Goal: Task Accomplishment & Management: Use online tool/utility

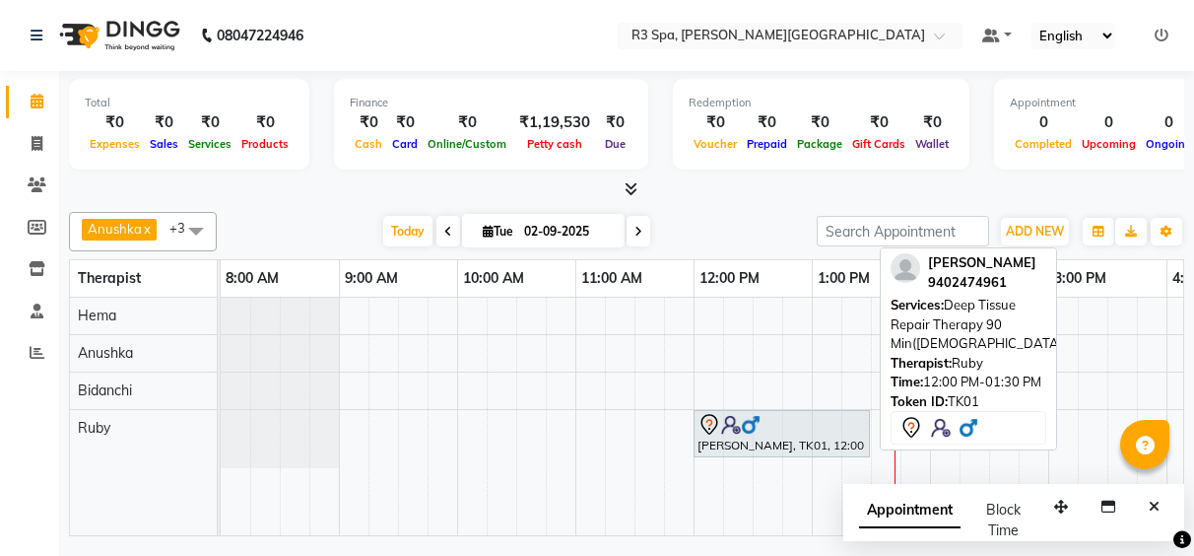
click at [758, 424] on img at bounding box center [751, 425] width 20 height 20
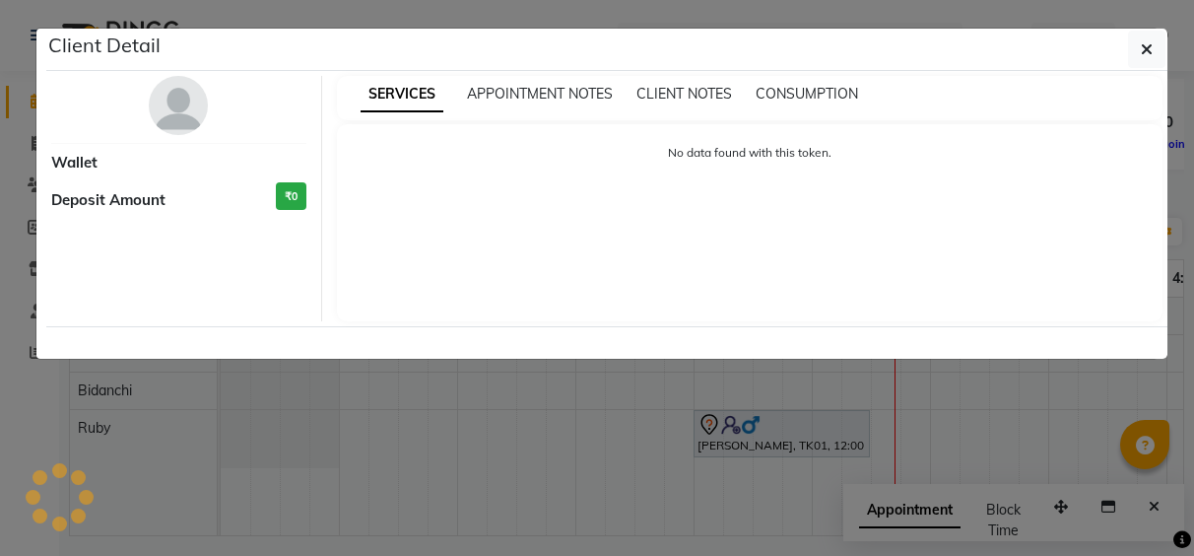
select select "7"
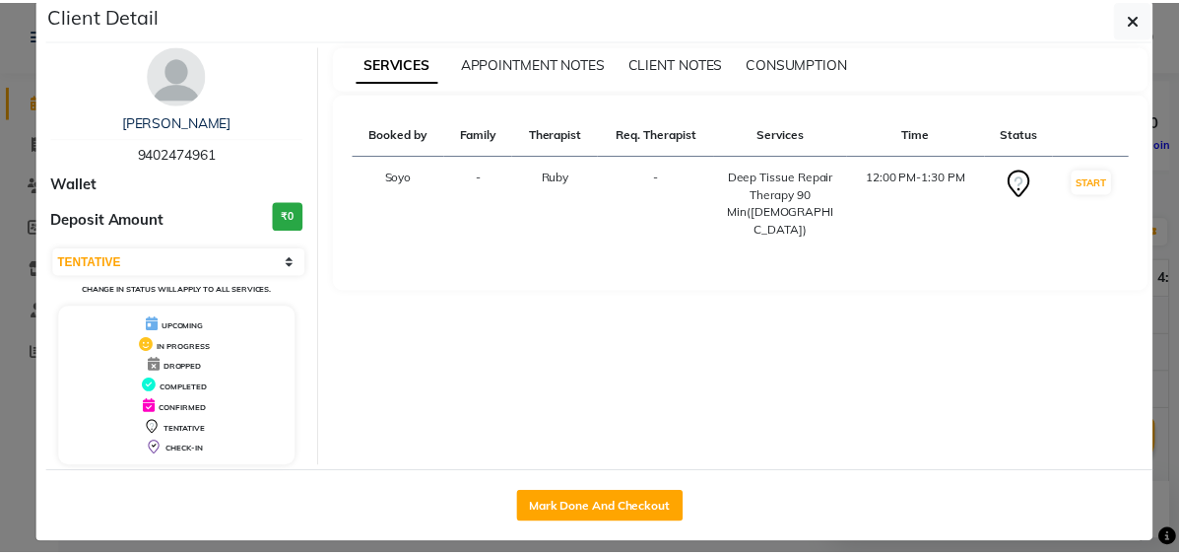
scroll to position [47, 0]
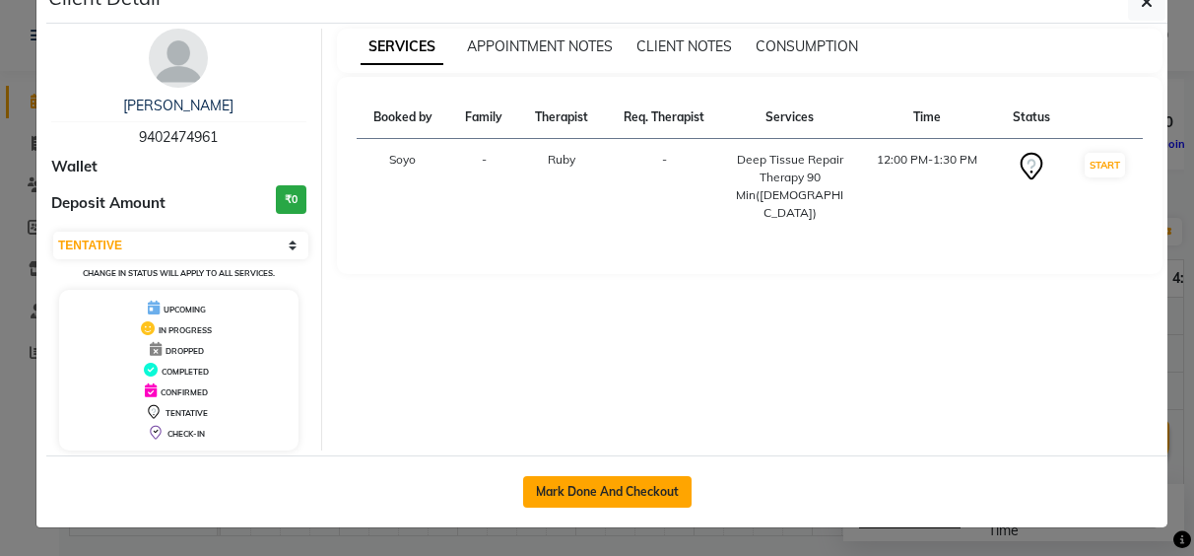
click at [608, 490] on button "Mark Done And Checkout" at bounding box center [607, 492] width 168 height 32
select select "service"
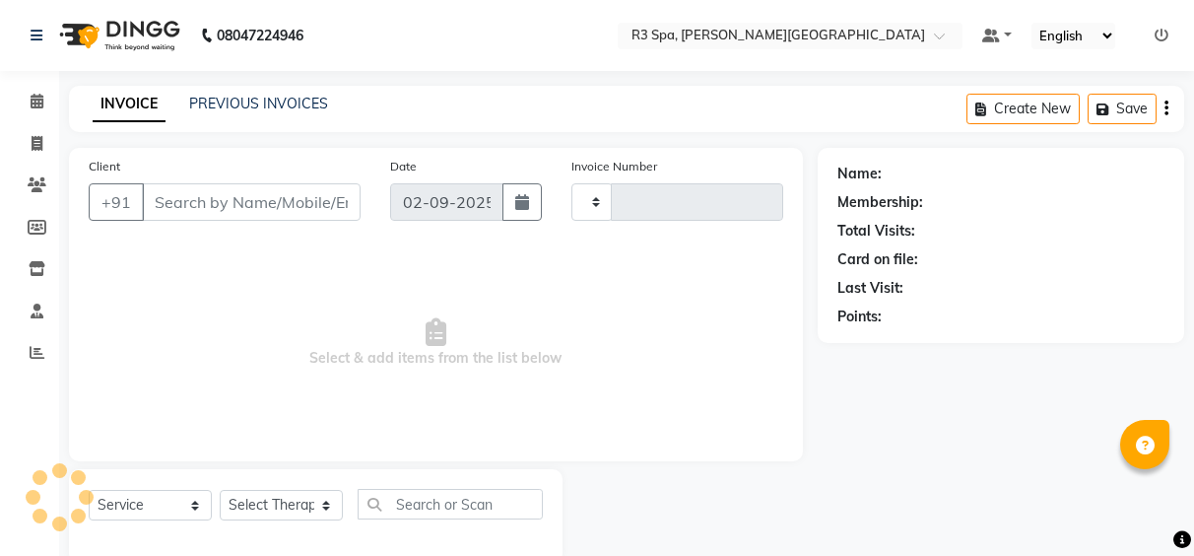
type input "0484"
select select "7789"
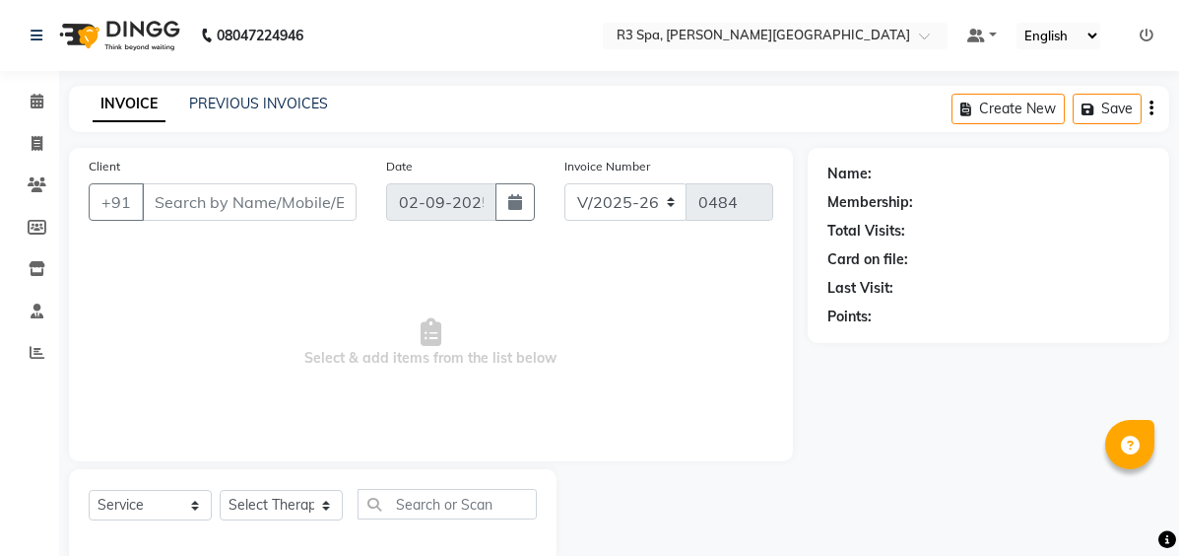
type input "94******61"
select select "71314"
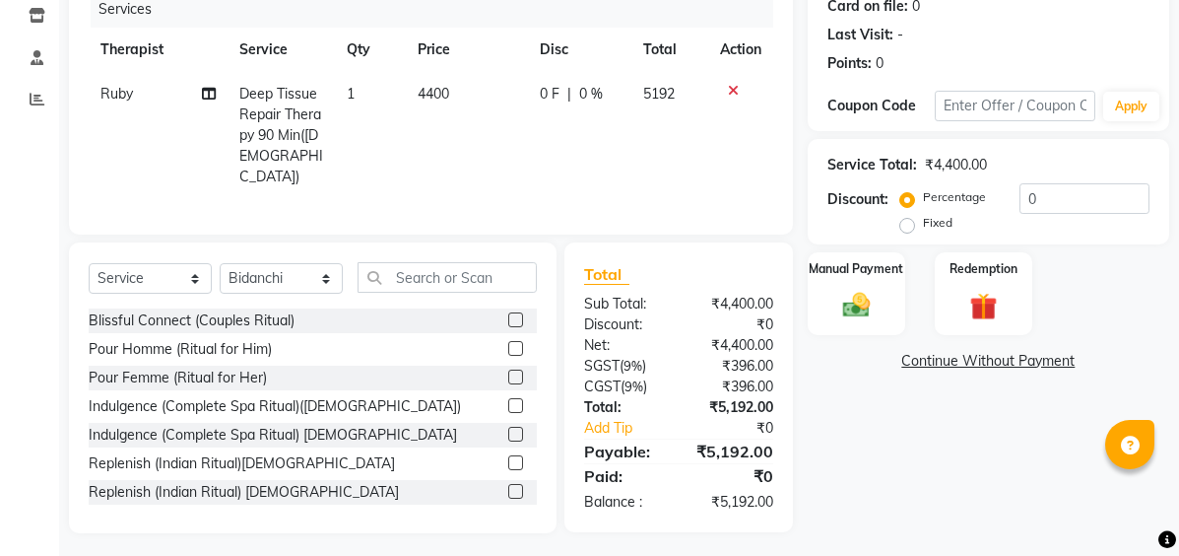
scroll to position [254, 0]
click at [1060, 199] on input "0" at bounding box center [1085, 197] width 130 height 31
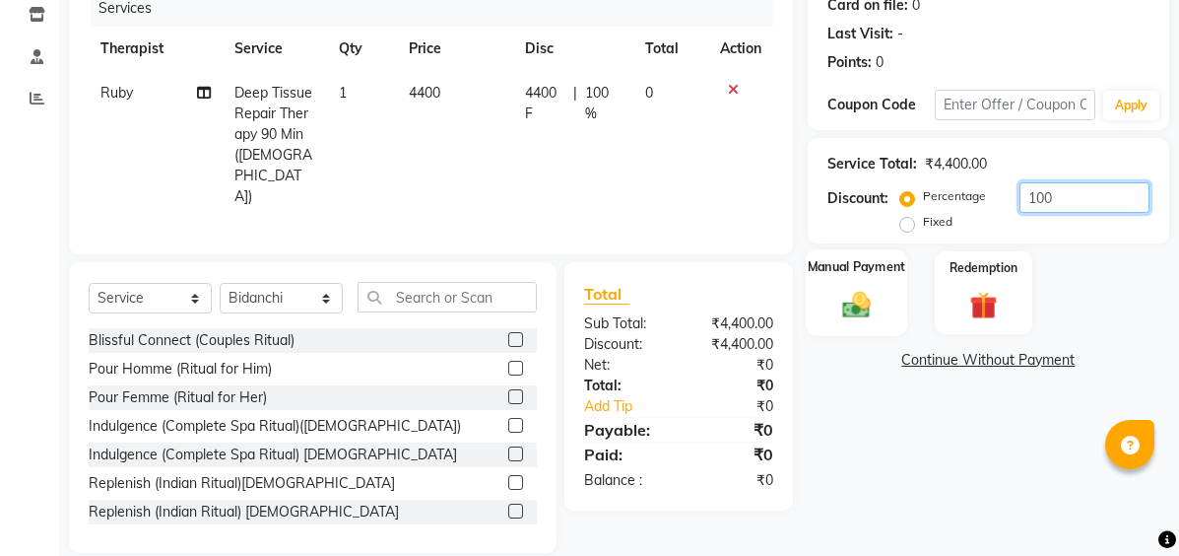
type input "100"
click at [879, 270] on label "Manual Payment" at bounding box center [856, 266] width 99 height 19
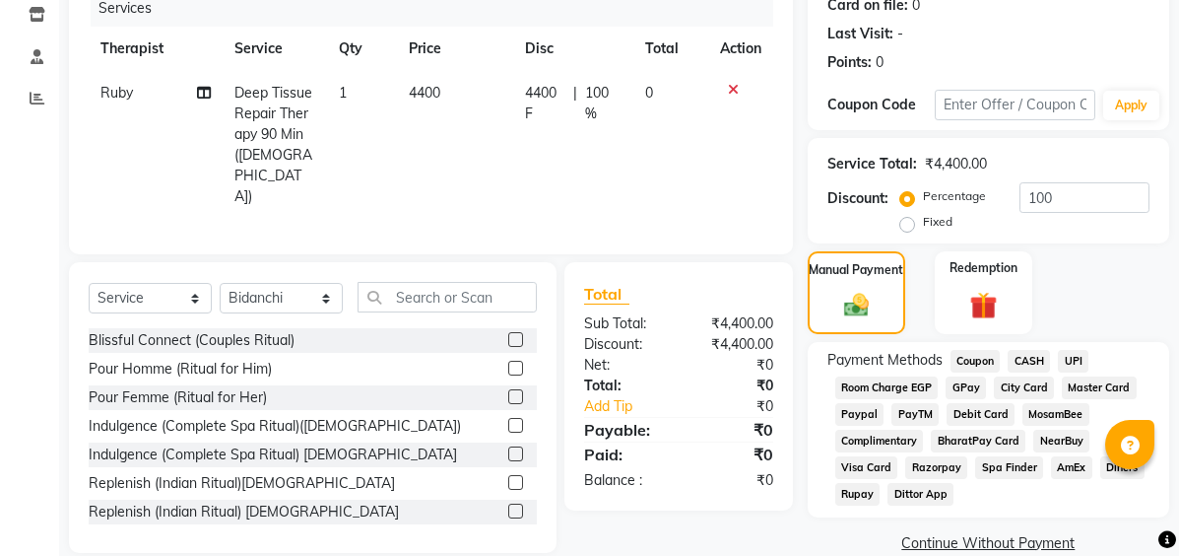
click at [894, 439] on span "Complimentary" at bounding box center [879, 440] width 89 height 23
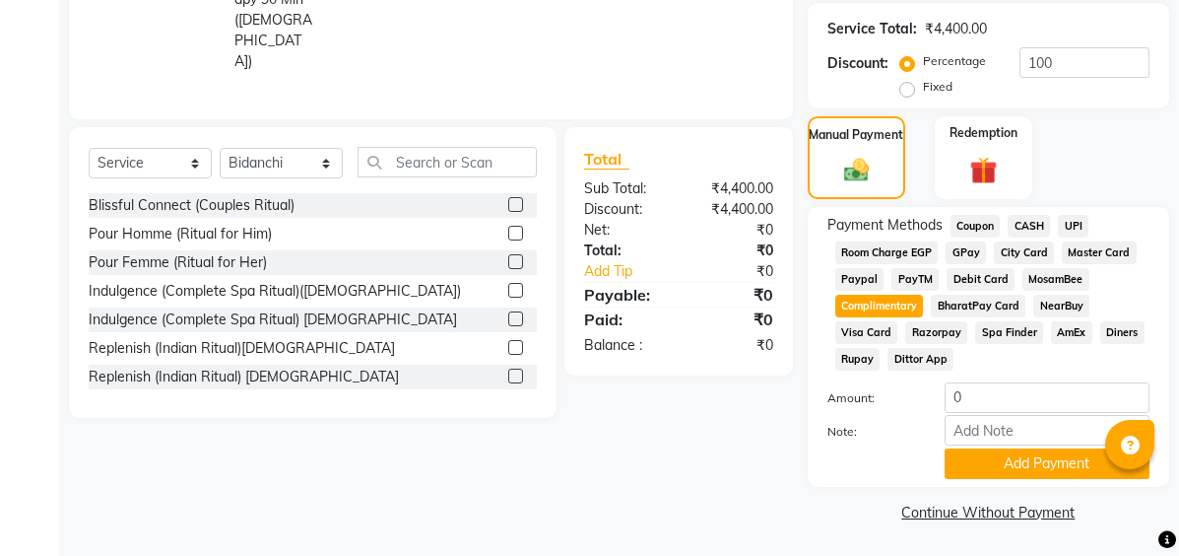
scroll to position [390, 0]
click at [1033, 455] on button "Add Payment" at bounding box center [1047, 462] width 205 height 31
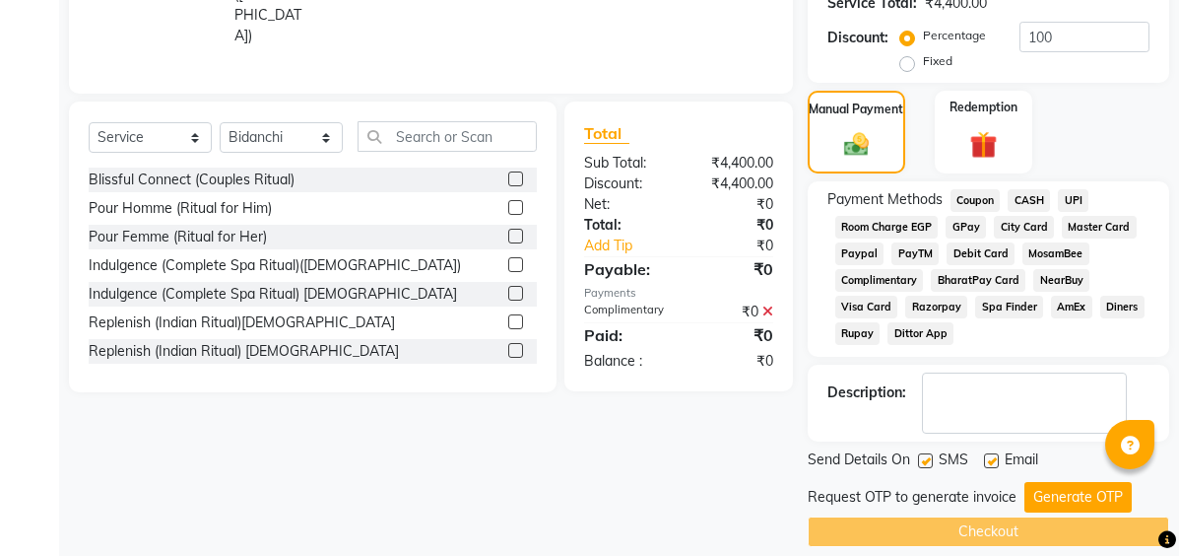
scroll to position [435, 0]
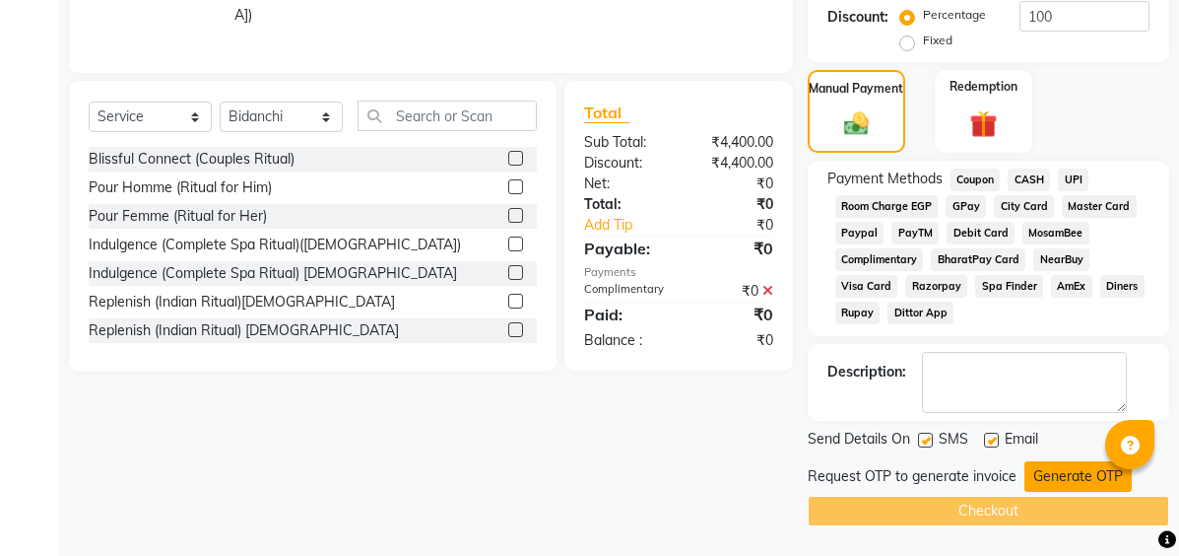
click at [1056, 480] on button "Generate OTP" at bounding box center [1077, 476] width 107 height 31
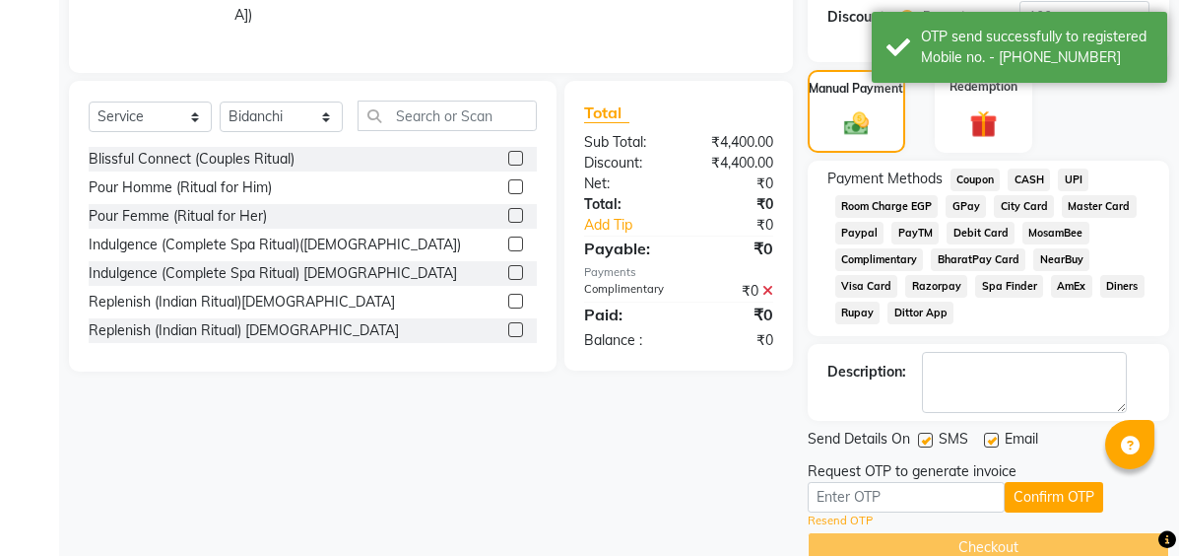
scroll to position [472, 0]
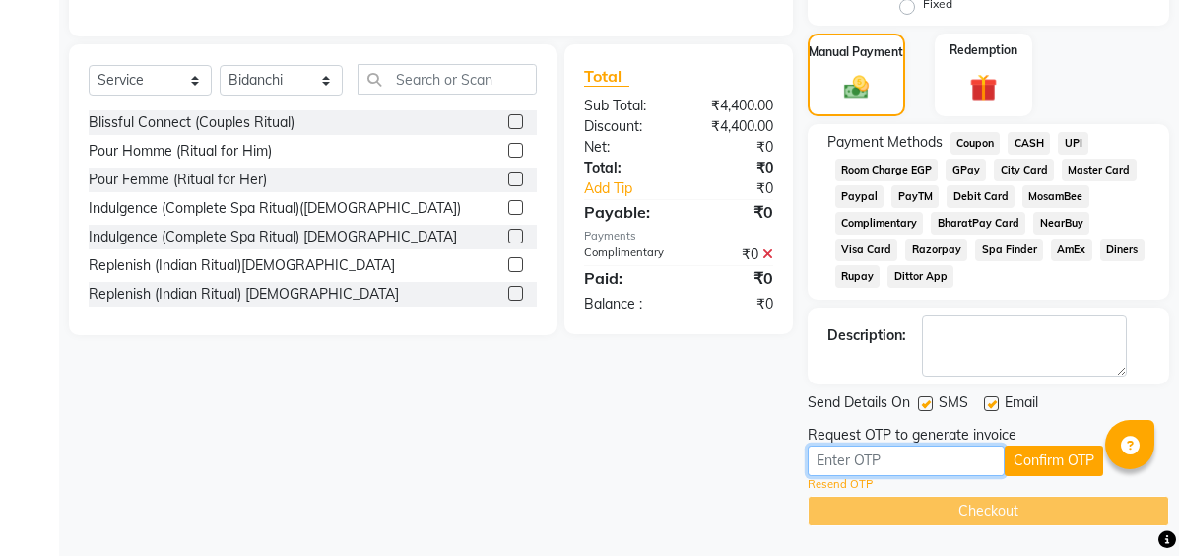
click at [942, 468] on input "text" at bounding box center [906, 460] width 197 height 31
type input "4240"
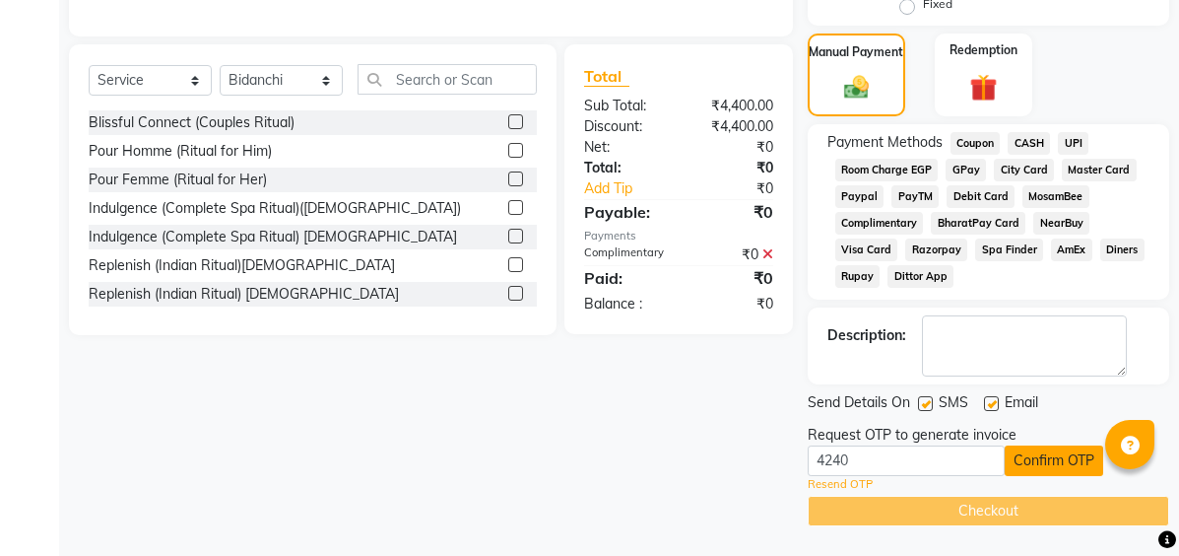
click at [1077, 465] on button "Confirm OTP" at bounding box center [1054, 460] width 99 height 31
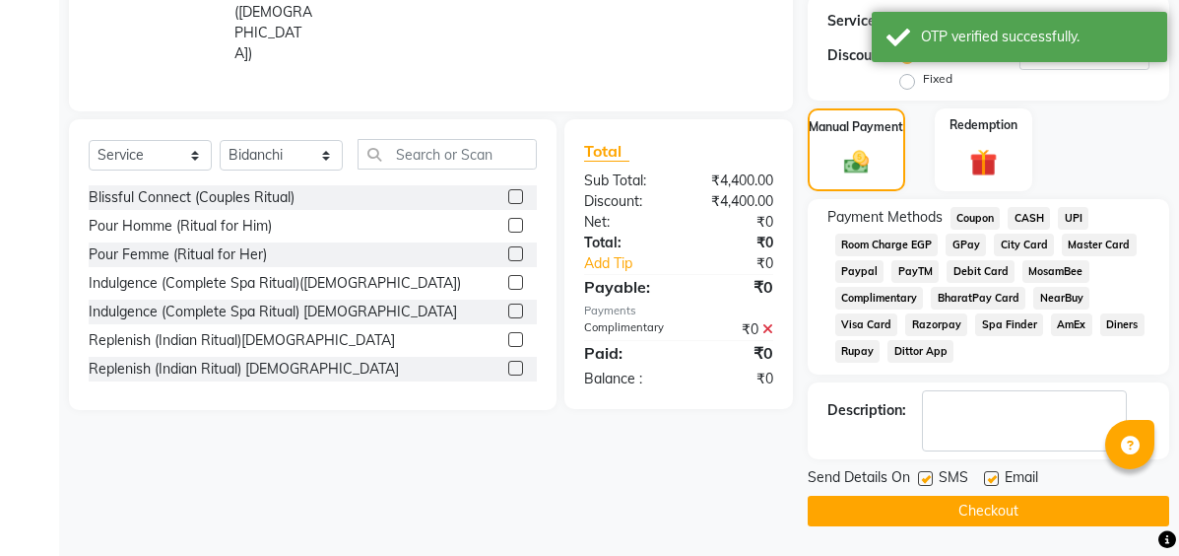
click at [1032, 508] on button "Checkout" at bounding box center [989, 510] width 362 height 31
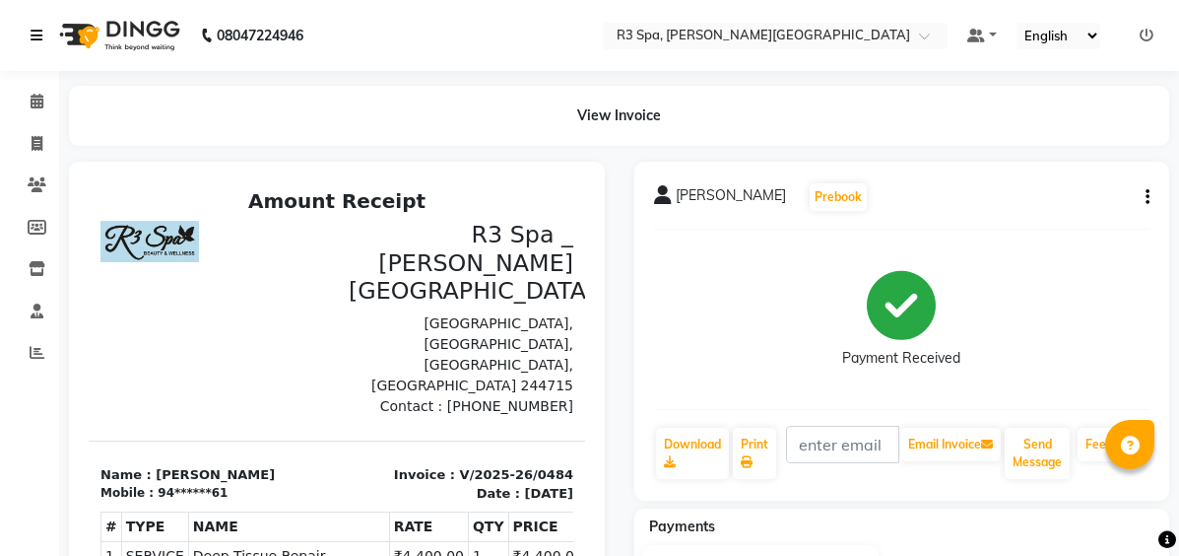
click at [38, 33] on icon at bounding box center [37, 36] width 12 height 14
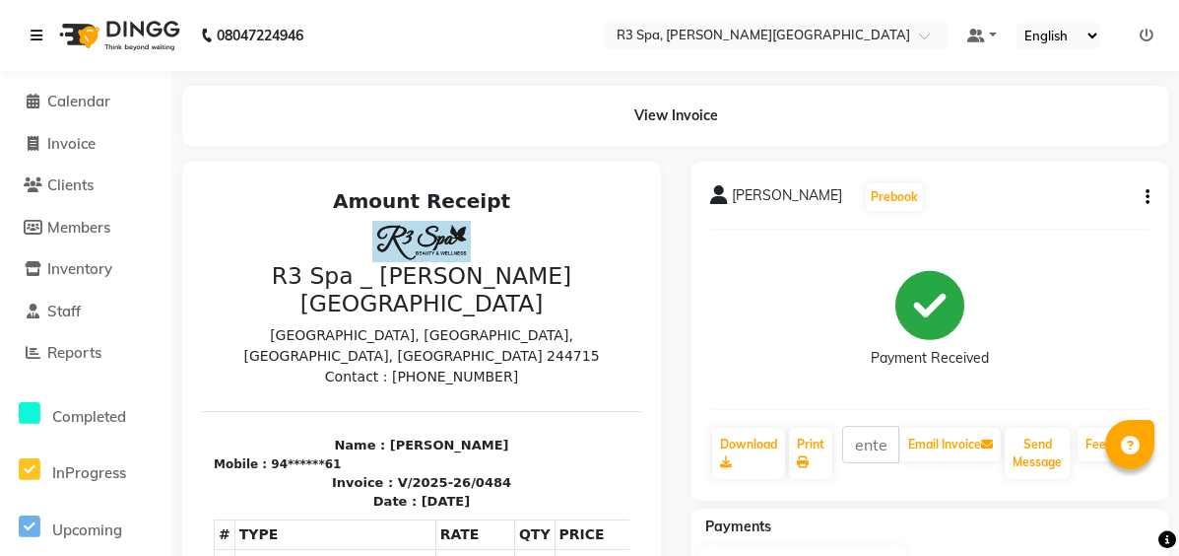
click at [39, 31] on icon at bounding box center [37, 36] width 12 height 14
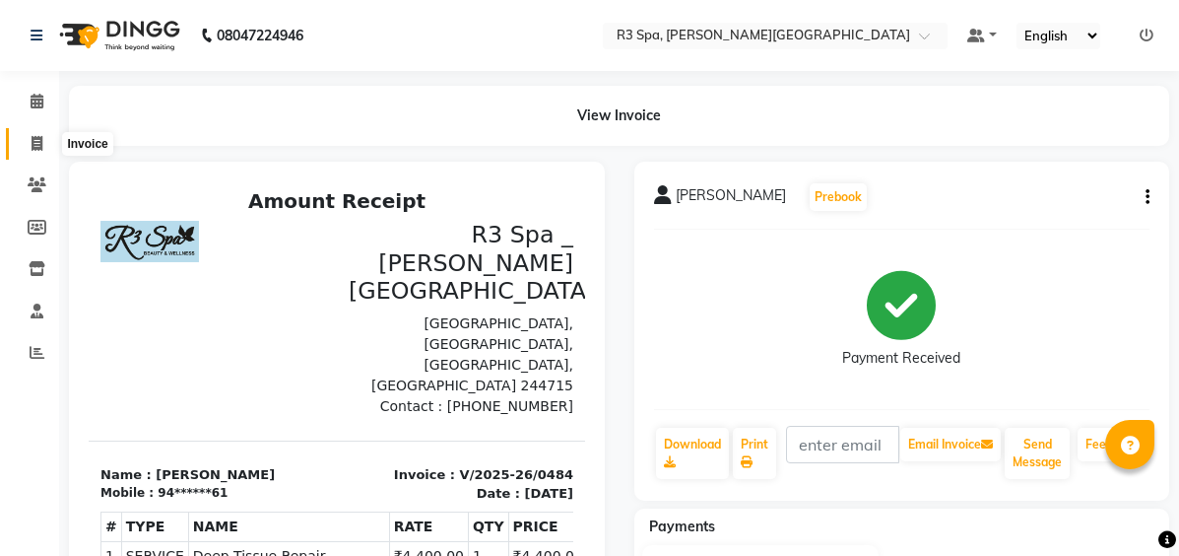
click at [32, 144] on icon at bounding box center [37, 143] width 11 height 15
select select "service"
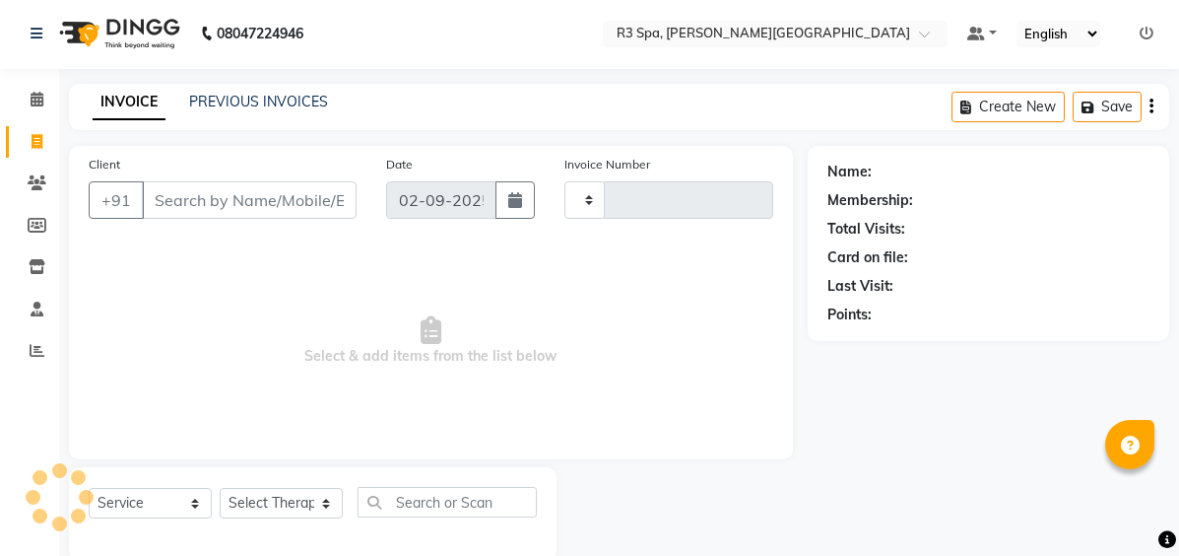
type input "0485"
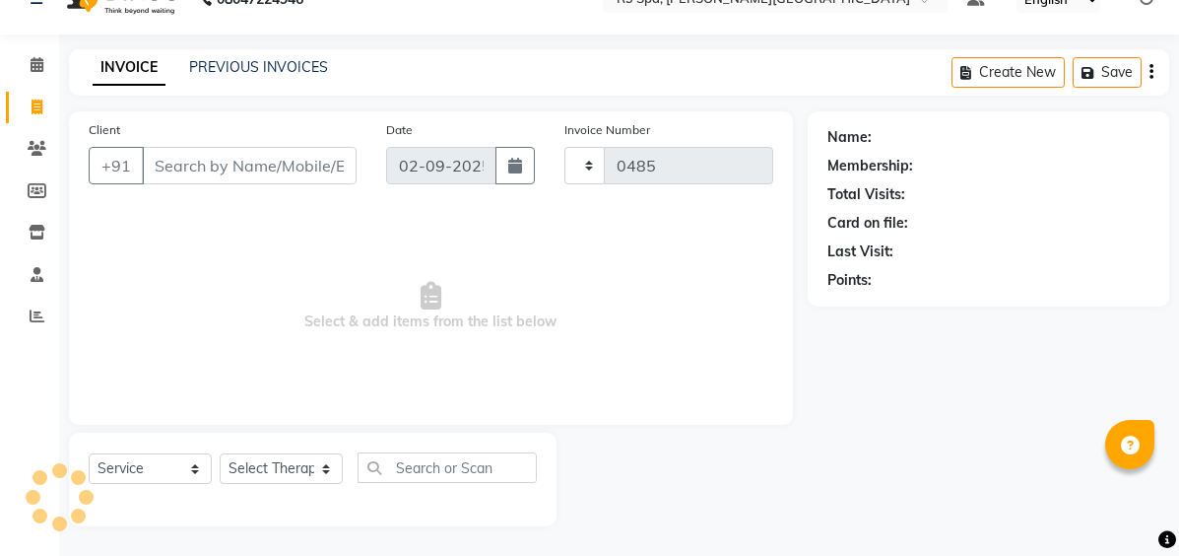
select select "7789"
click at [242, 66] on link "PREVIOUS INVOICES" at bounding box center [258, 67] width 139 height 18
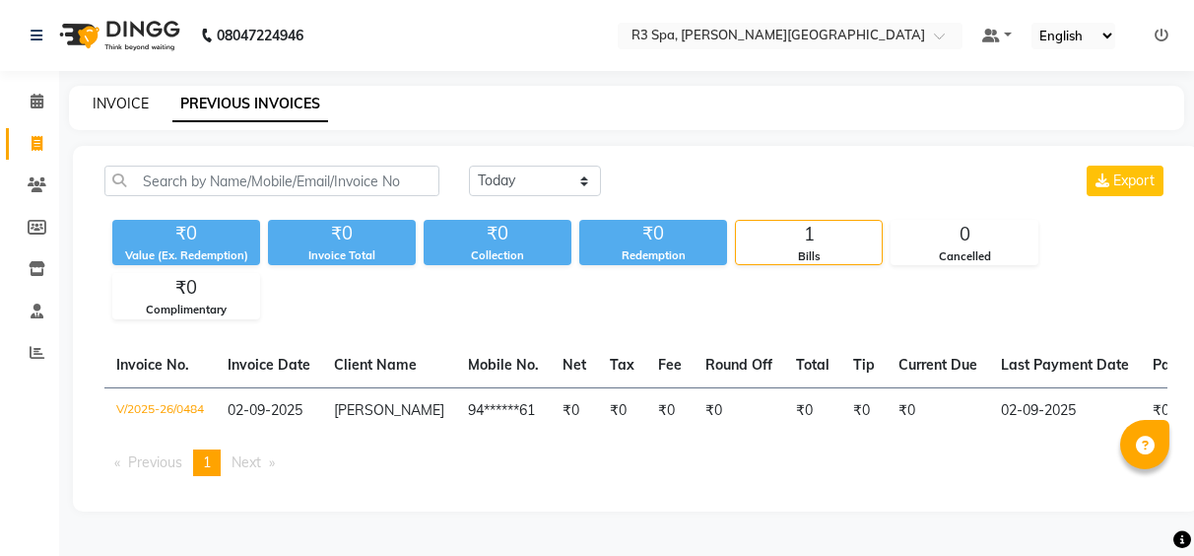
click at [121, 101] on link "INVOICE" at bounding box center [121, 104] width 56 height 18
select select "service"
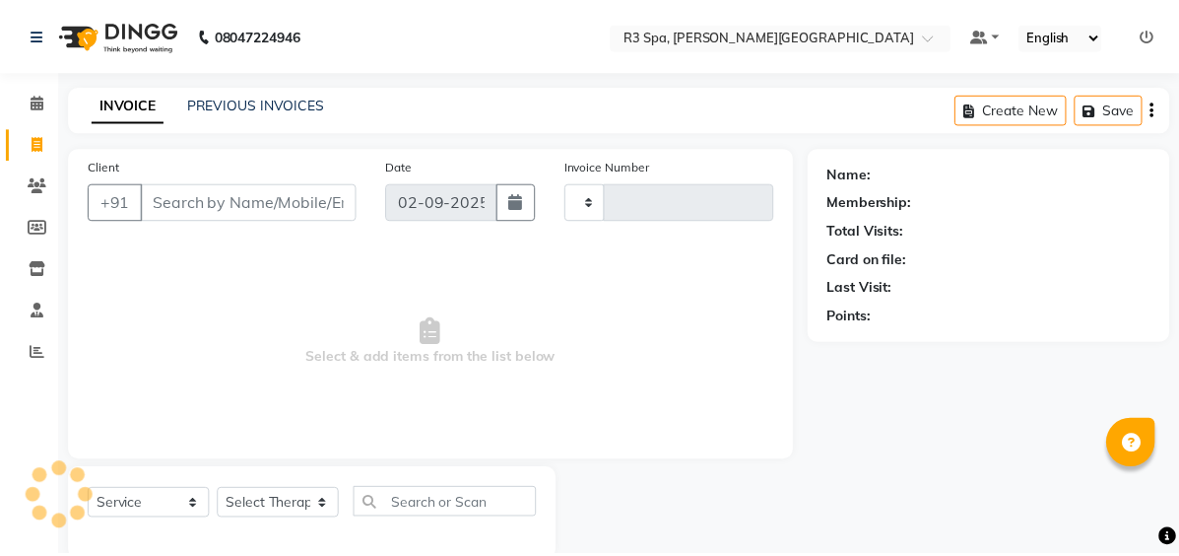
scroll to position [36, 0]
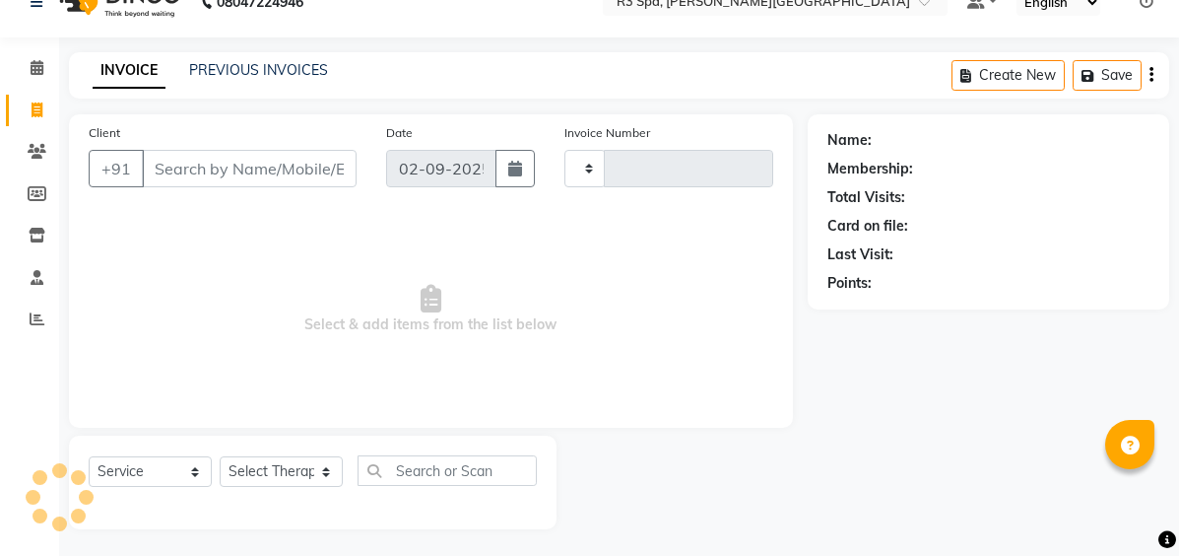
type input "0485"
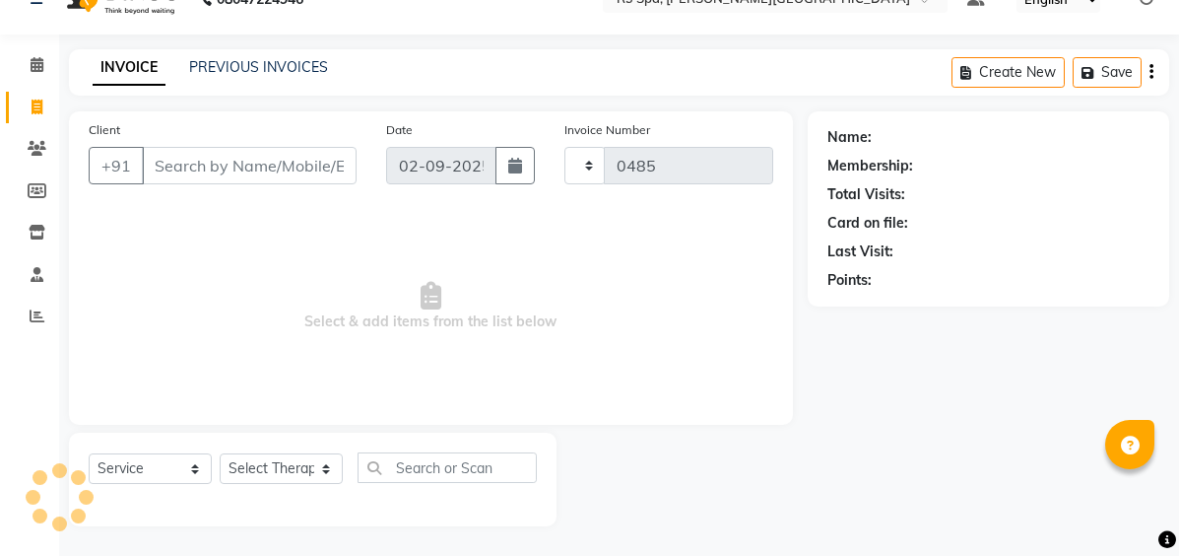
select select "7789"
select select "71314"
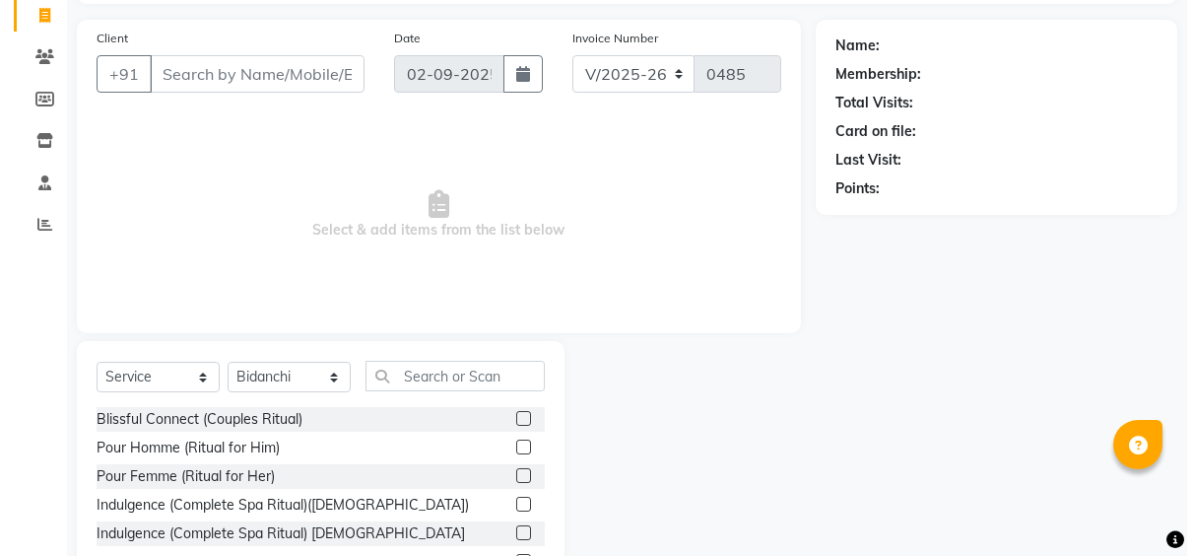
scroll to position [0, 0]
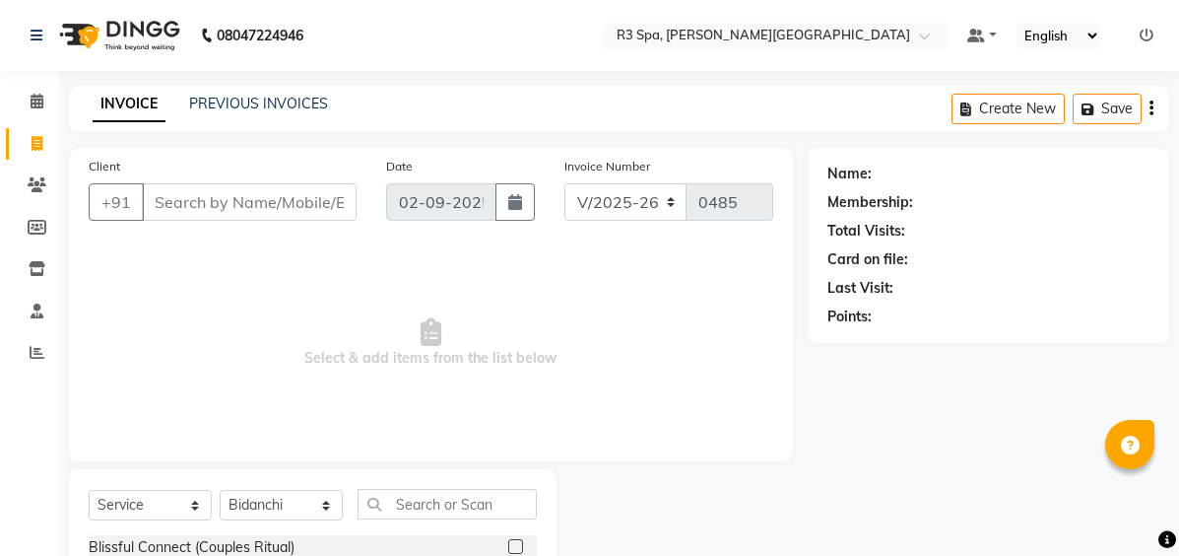
click at [316, 114] on div "INVOICE PREVIOUS INVOICES" at bounding box center [210, 105] width 283 height 23
click at [232, 96] on link "PREVIOUS INVOICES" at bounding box center [258, 104] width 139 height 18
